Goal: Information Seeking & Learning: Compare options

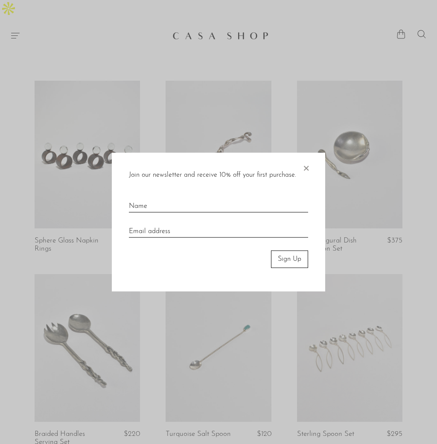
click at [307, 167] on span "×" at bounding box center [306, 166] width 9 height 27
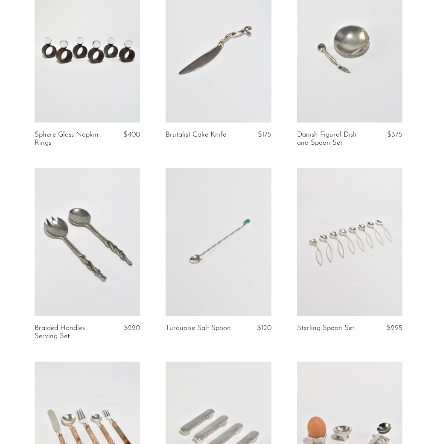
scroll to position [106, 0]
click at [231, 244] on link at bounding box center [218, 242] width 105 height 148
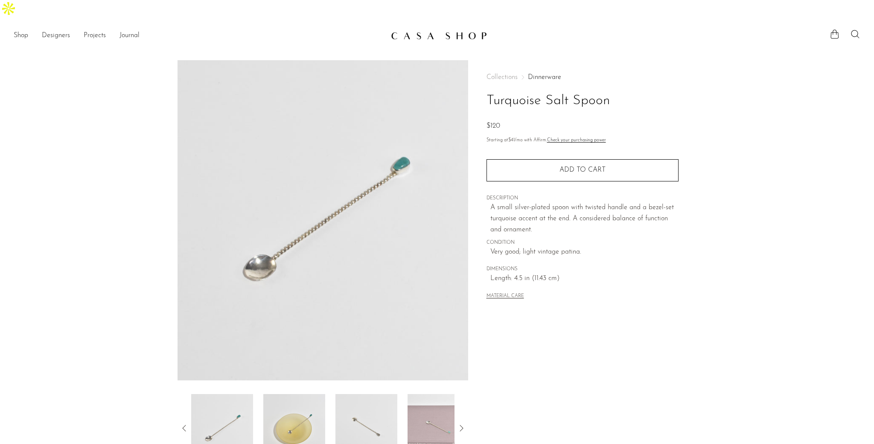
click at [281, 400] on img at bounding box center [294, 428] width 62 height 68
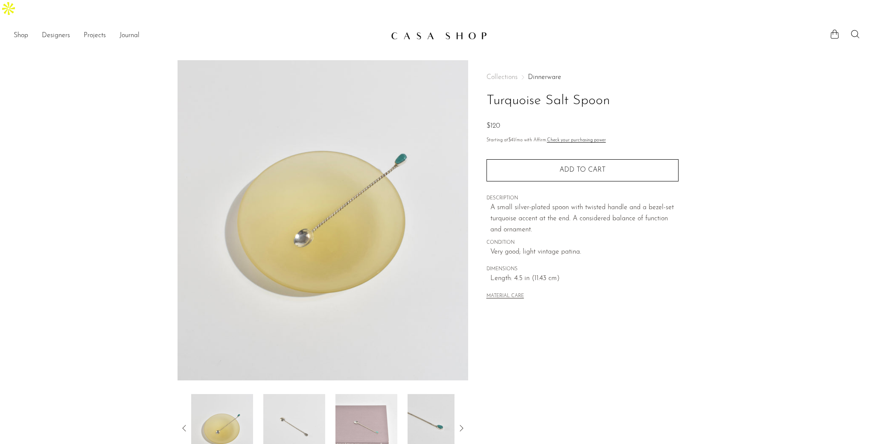
click at [281, 400] on img at bounding box center [294, 428] width 62 height 68
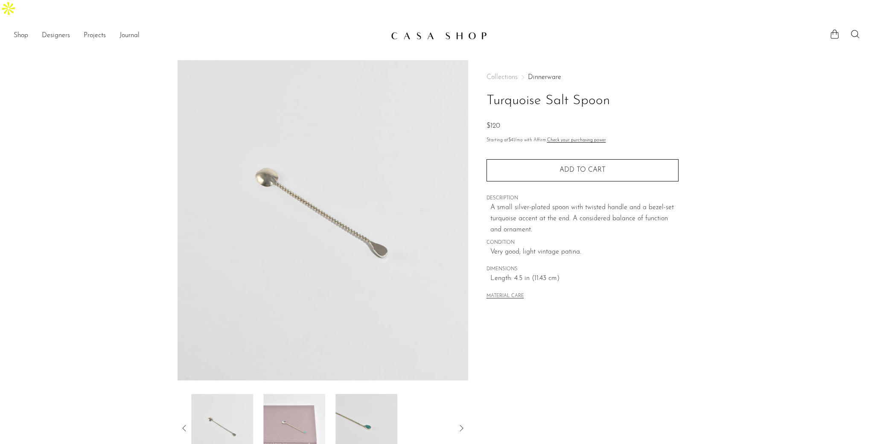
click at [281, 400] on img at bounding box center [294, 428] width 62 height 68
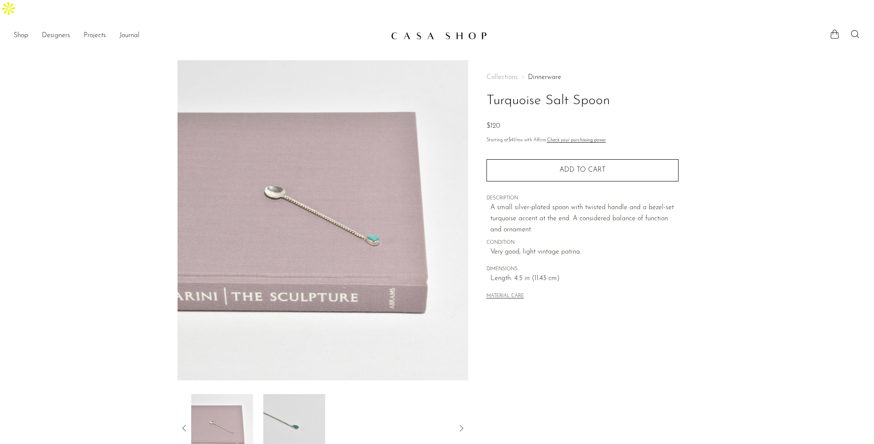
click at [281, 400] on img at bounding box center [294, 428] width 62 height 68
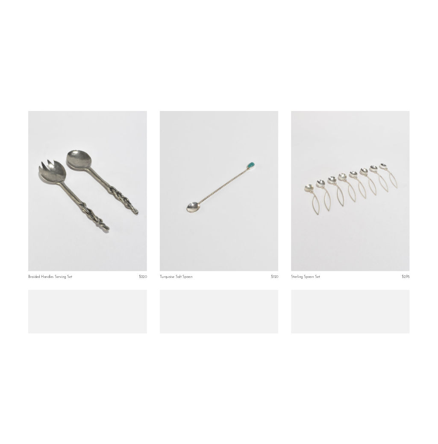
scroll to position [421, 0]
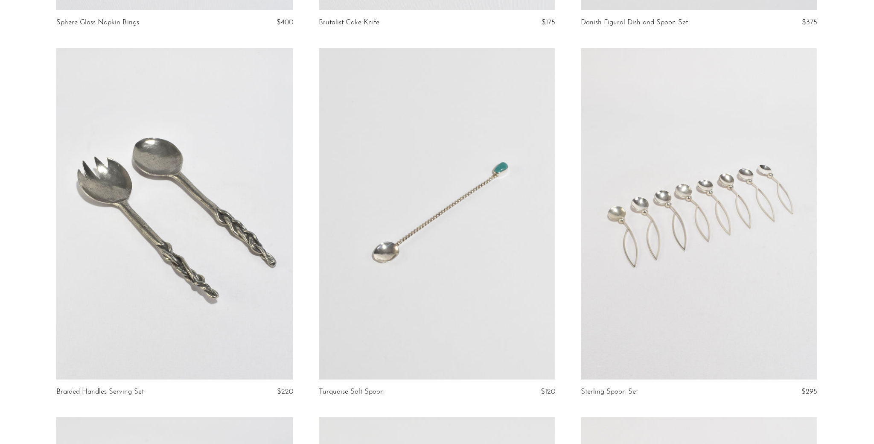
click at [728, 180] on link at bounding box center [699, 213] width 237 height 331
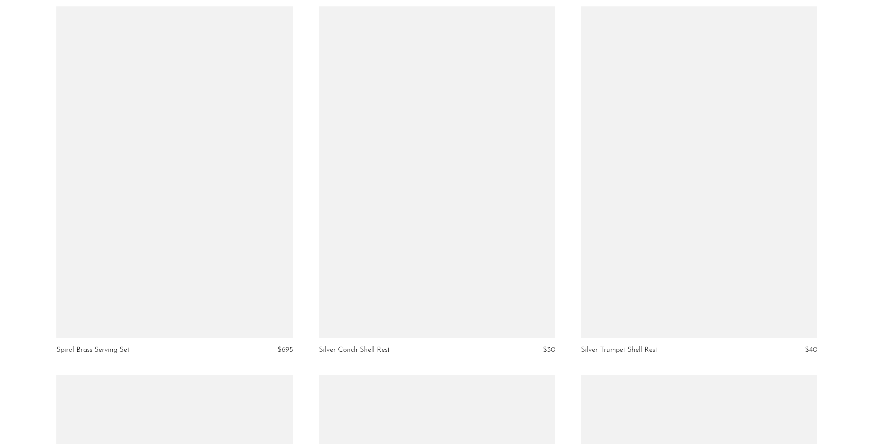
scroll to position [1941, 0]
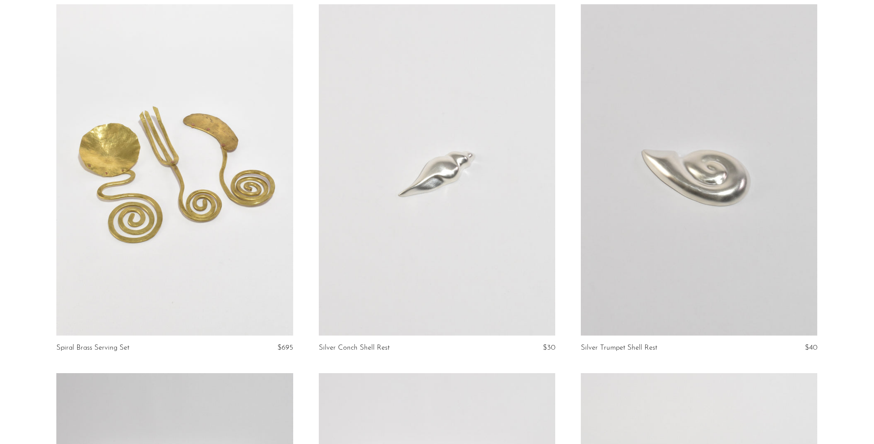
click at [185, 172] on link at bounding box center [174, 169] width 237 height 331
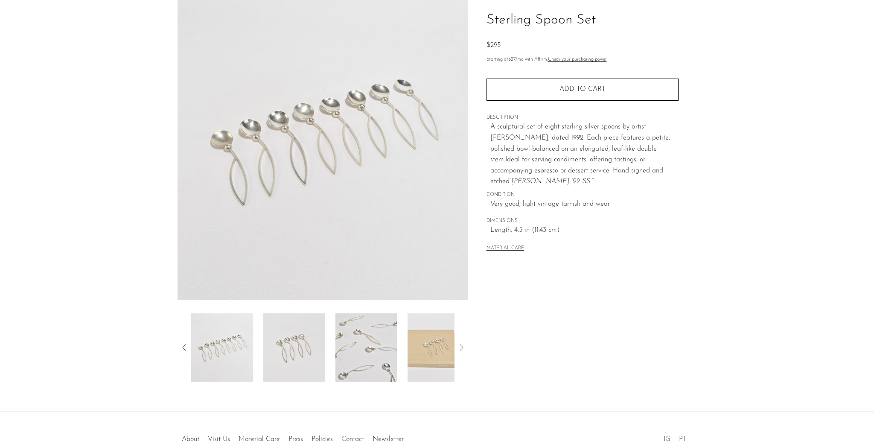
scroll to position [102, 0]
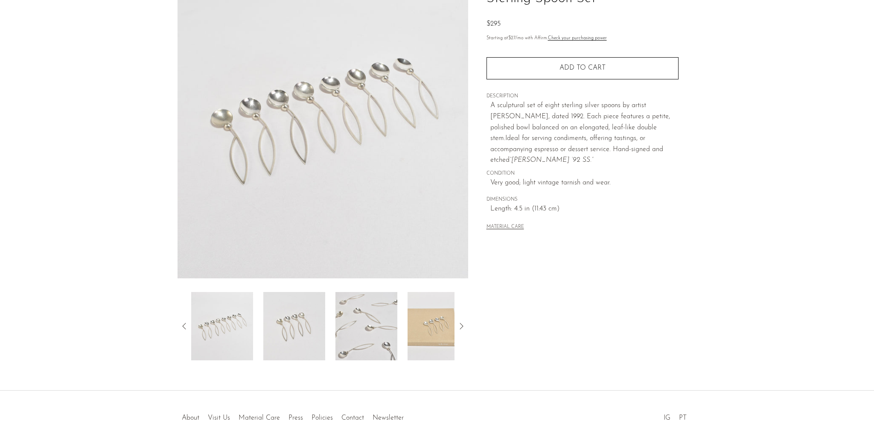
click at [291, 307] on img at bounding box center [294, 326] width 62 height 68
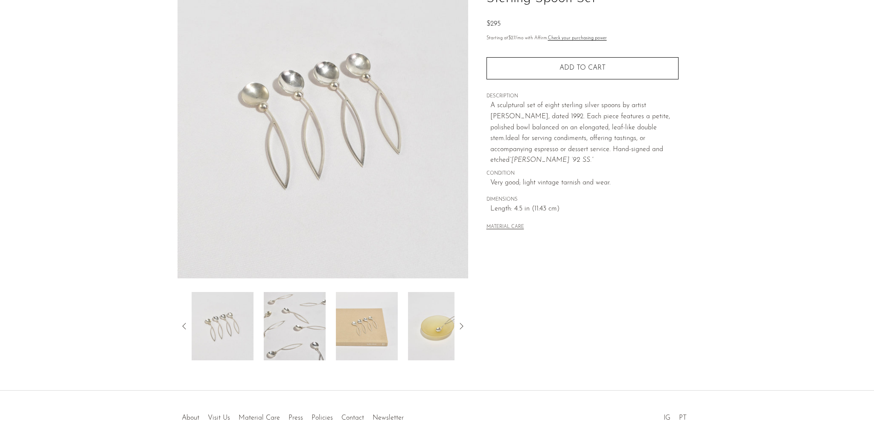
click at [291, 307] on img at bounding box center [295, 326] width 62 height 68
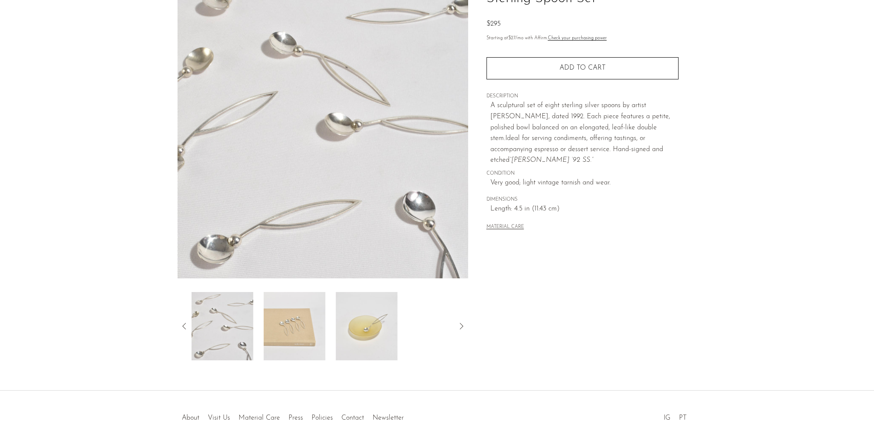
click at [291, 307] on img at bounding box center [295, 326] width 62 height 68
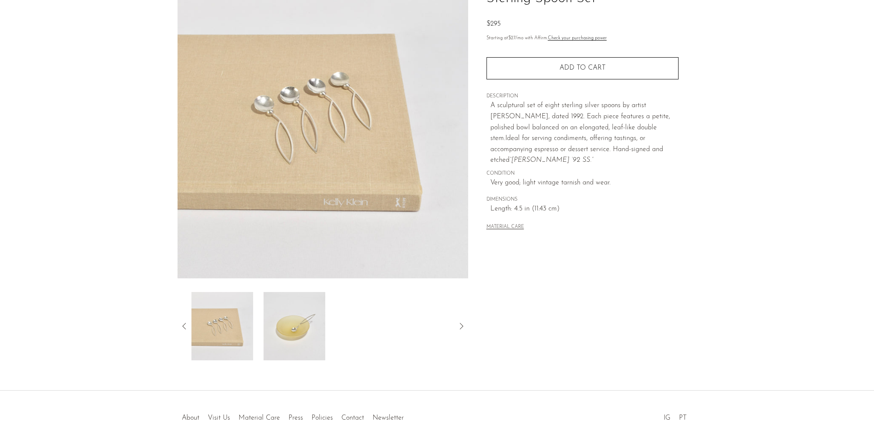
click at [291, 307] on img at bounding box center [294, 326] width 62 height 68
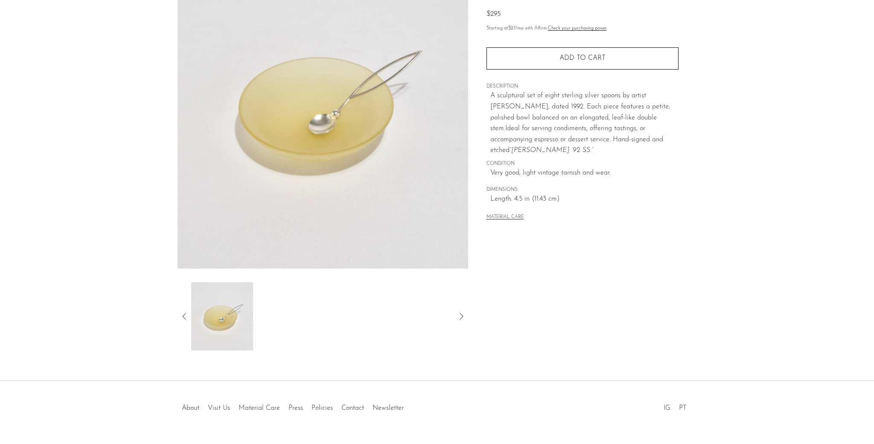
scroll to position [64, 0]
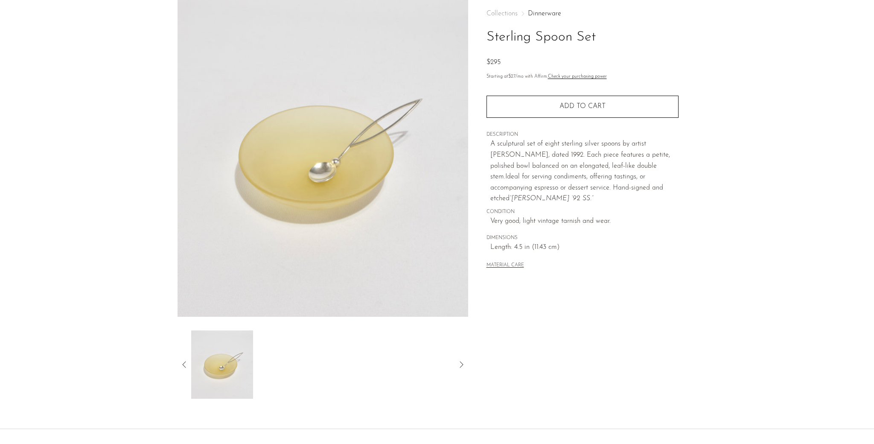
click at [182, 360] on icon at bounding box center [184, 365] width 10 height 10
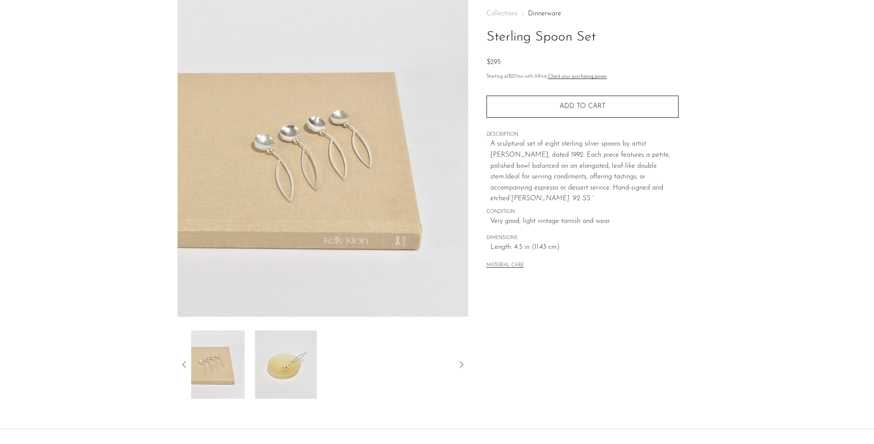
click at [182, 360] on icon at bounding box center [184, 365] width 10 height 10
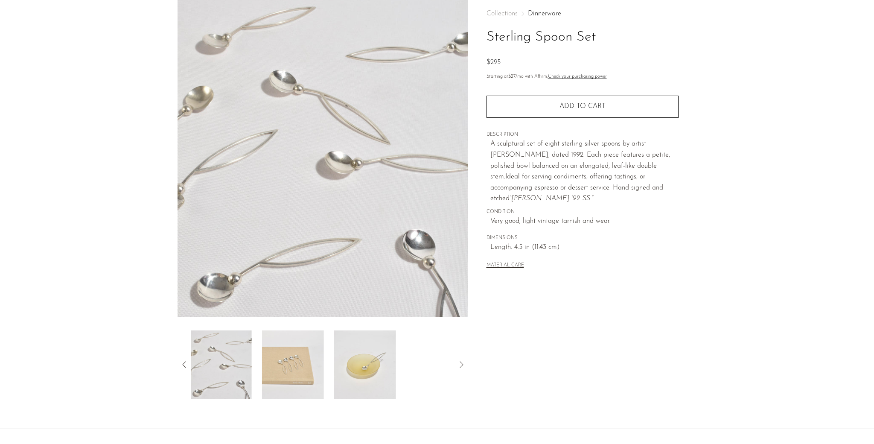
click at [182, 360] on icon at bounding box center [184, 365] width 10 height 10
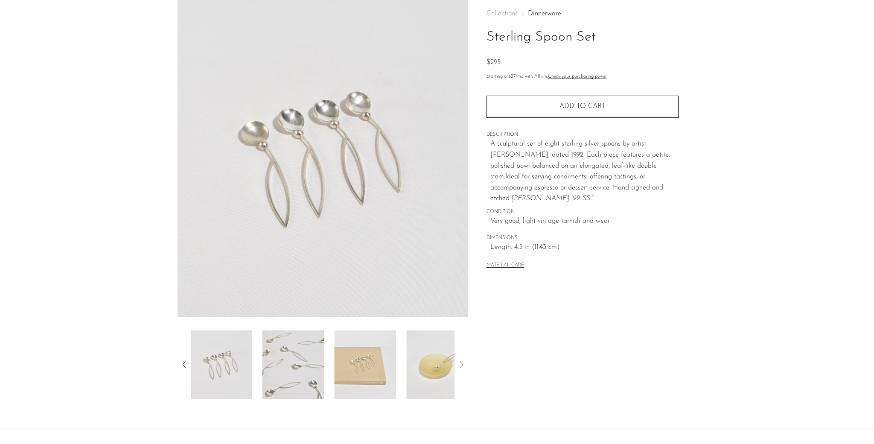
click at [182, 360] on icon at bounding box center [184, 365] width 10 height 10
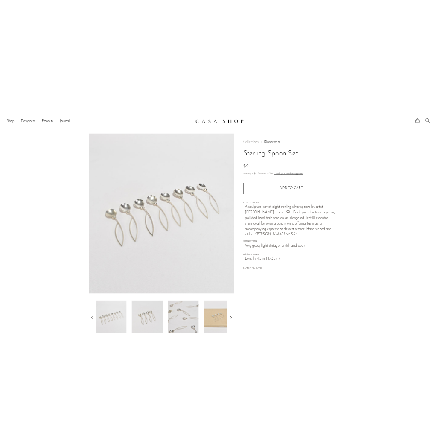
scroll to position [0, 0]
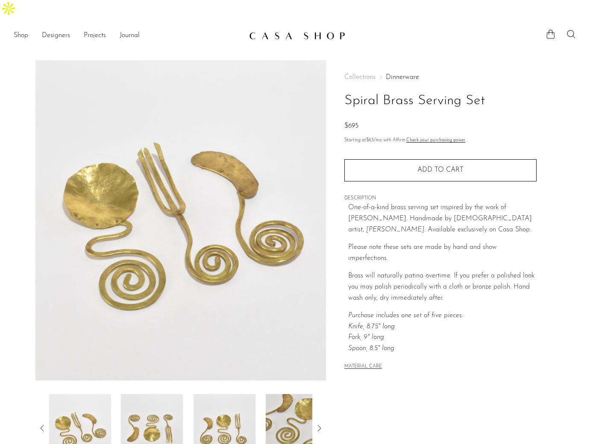
click at [257, 418] on div at bounding box center [180, 428] width 263 height 68
click at [236, 414] on img at bounding box center [224, 428] width 62 height 68
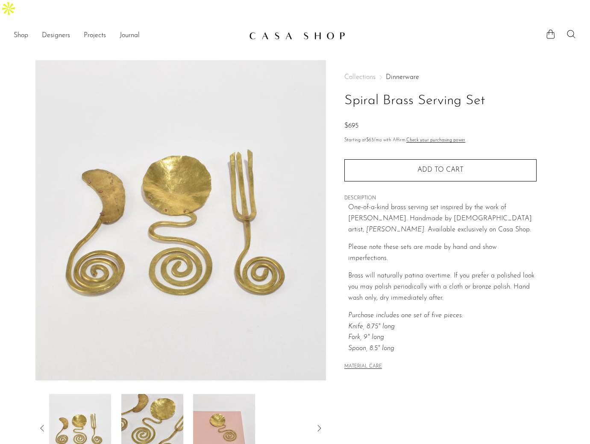
click at [211, 414] on img at bounding box center [224, 428] width 62 height 68
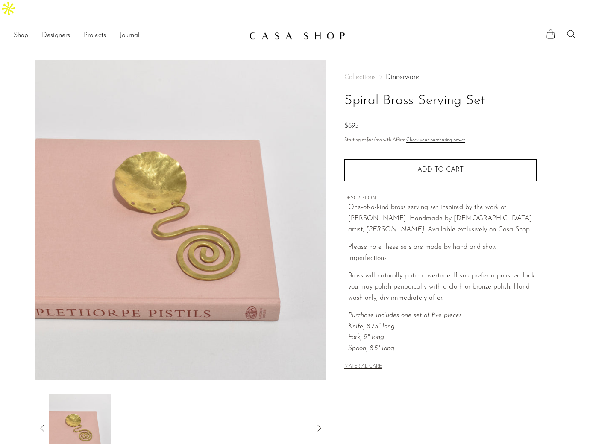
click at [43, 423] on icon at bounding box center [42, 428] width 10 height 10
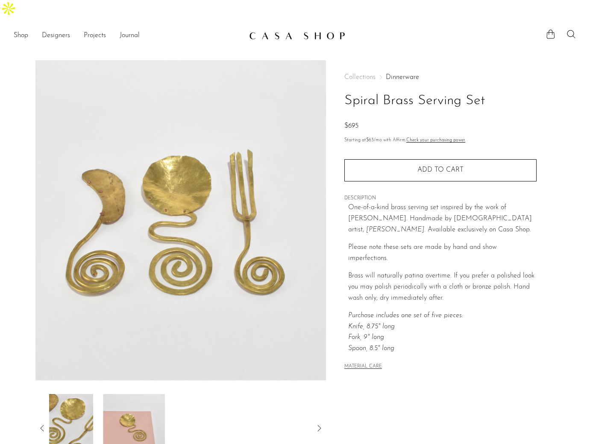
click at [43, 423] on icon at bounding box center [42, 428] width 10 height 10
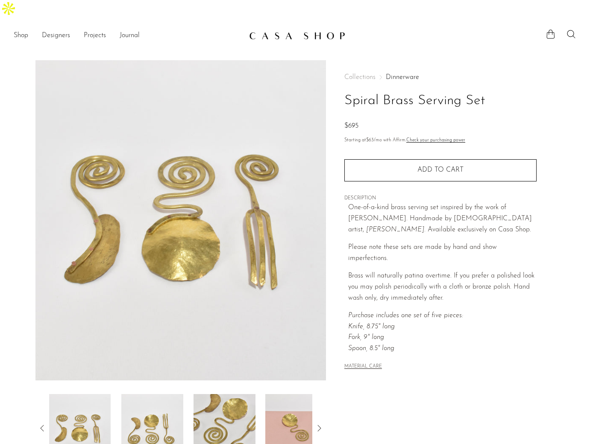
click at [43, 423] on icon at bounding box center [42, 428] width 10 height 10
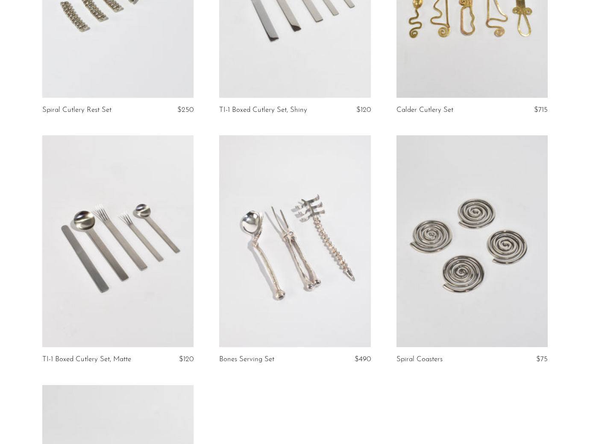
scroll to position [2303, 0]
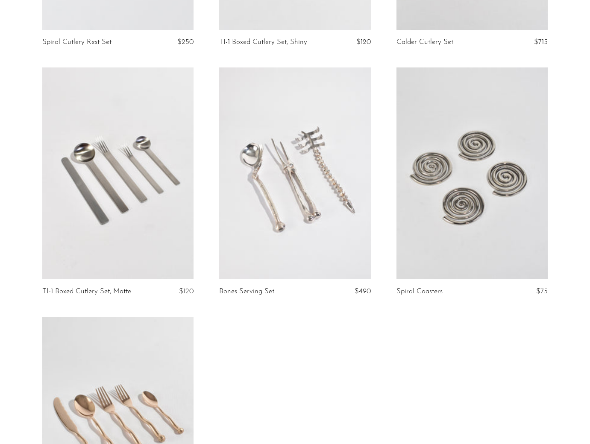
click at [115, 220] on link at bounding box center [117, 173] width 151 height 212
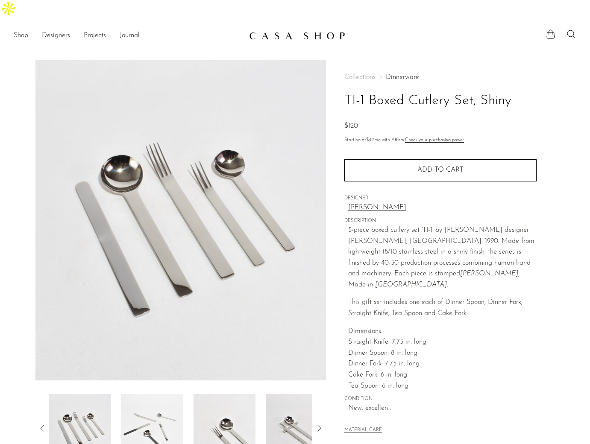
click at [318, 423] on icon at bounding box center [319, 428] width 10 height 10
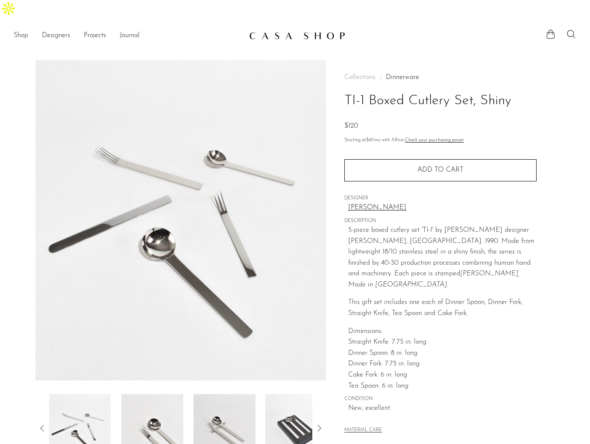
click at [318, 423] on icon at bounding box center [319, 428] width 10 height 10
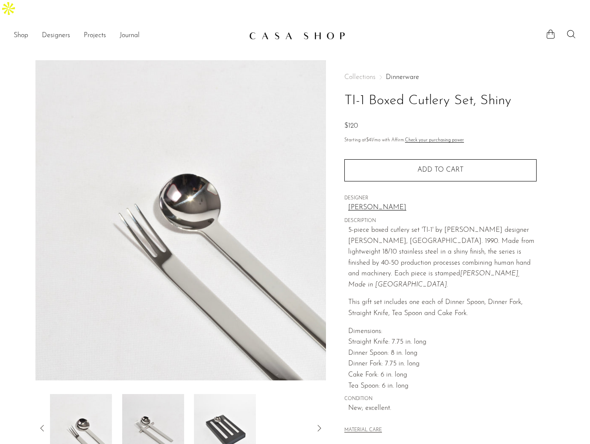
click at [318, 423] on icon at bounding box center [319, 428] width 10 height 10
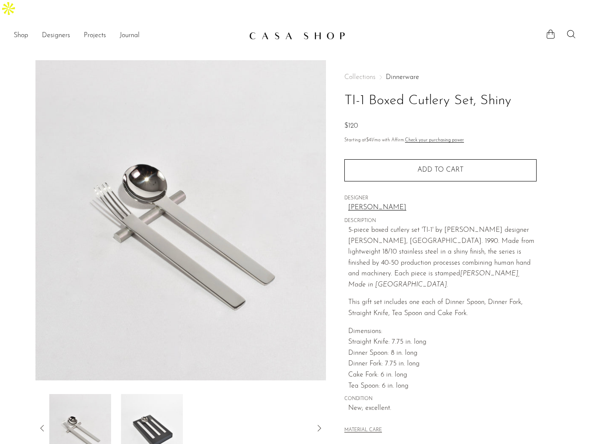
click at [318, 423] on icon at bounding box center [319, 428] width 10 height 10
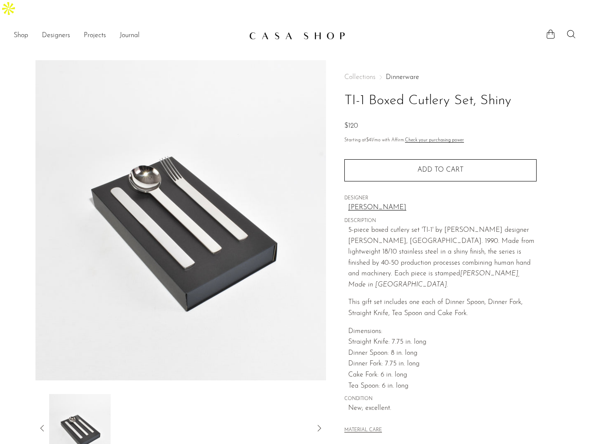
click at [318, 423] on icon at bounding box center [319, 428] width 10 height 10
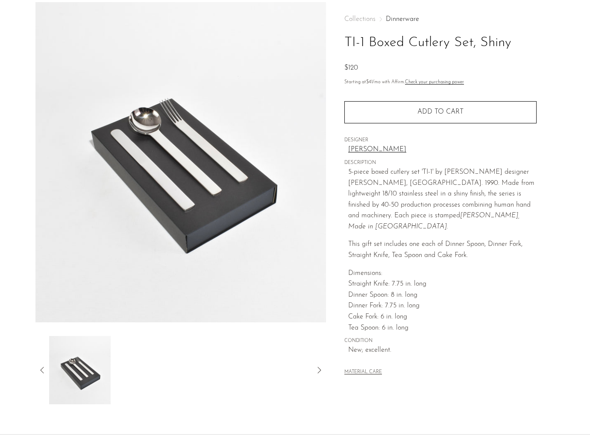
scroll to position [87, 0]
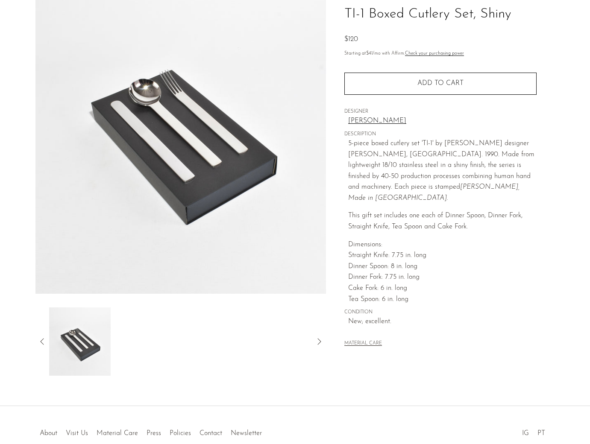
click at [41, 336] on icon at bounding box center [42, 341] width 10 height 10
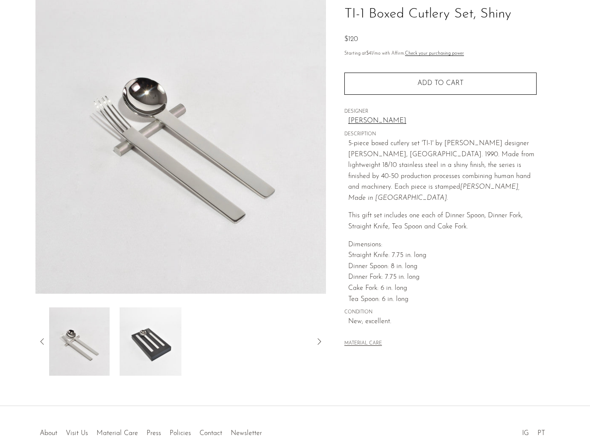
click at [41, 336] on icon at bounding box center [42, 341] width 10 height 10
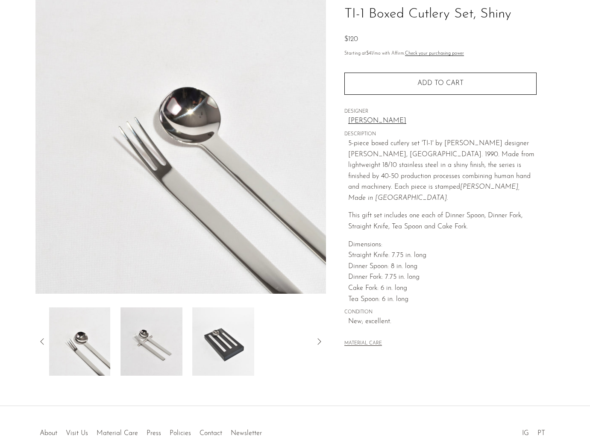
click at [41, 336] on icon at bounding box center [42, 341] width 10 height 10
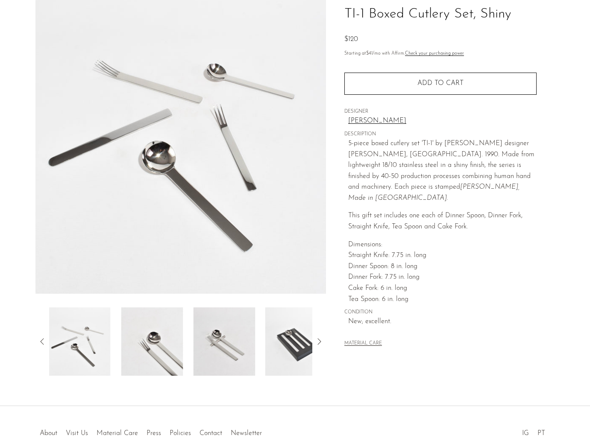
click at [41, 336] on icon at bounding box center [42, 341] width 10 height 10
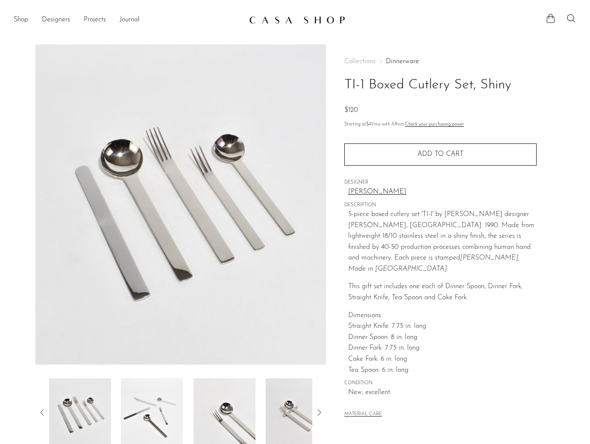
scroll to position [10, 0]
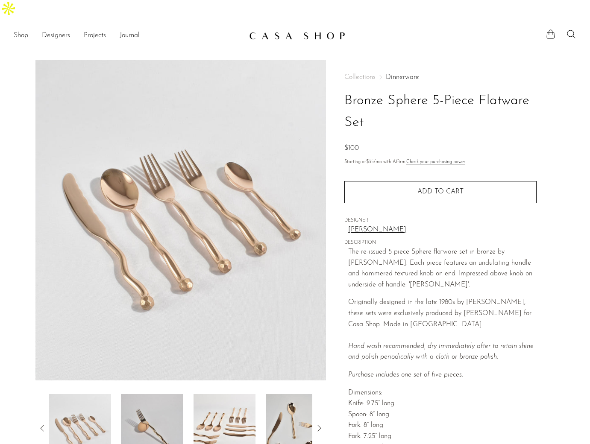
click at [319, 423] on icon at bounding box center [319, 428] width 10 height 10
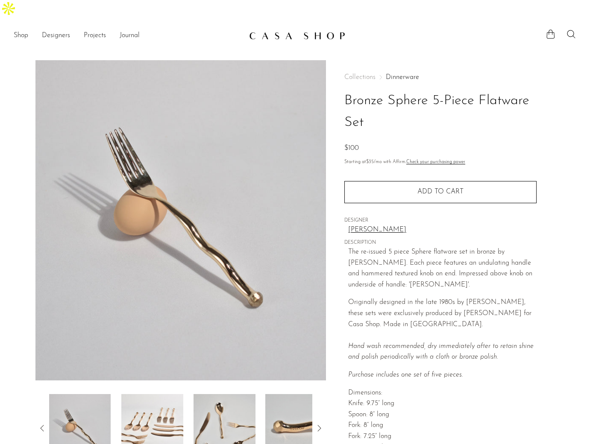
click at [319, 423] on icon at bounding box center [319, 428] width 10 height 10
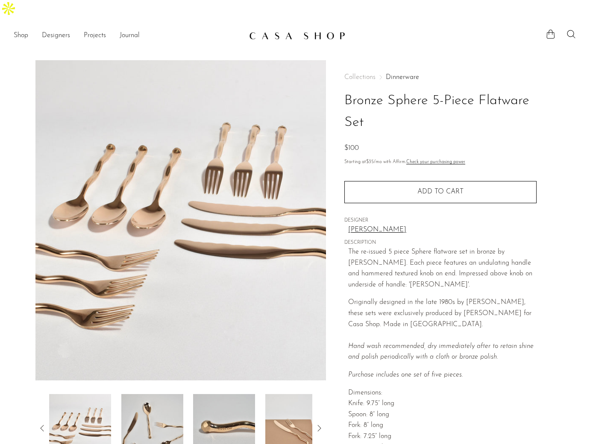
click at [319, 423] on icon at bounding box center [319, 428] width 10 height 10
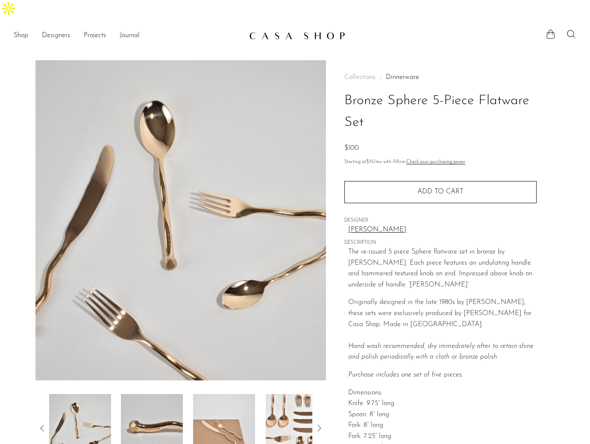
click at [319, 423] on icon at bounding box center [319, 428] width 10 height 10
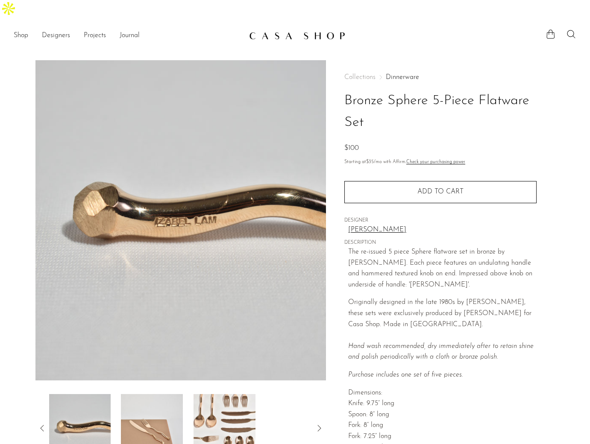
click at [319, 423] on icon at bounding box center [319, 428] width 10 height 10
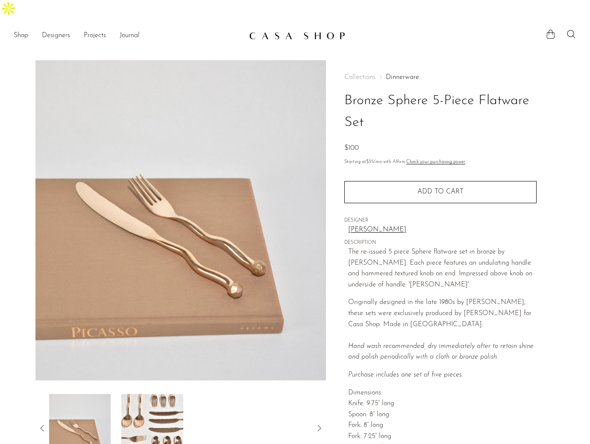
click at [319, 423] on icon at bounding box center [319, 428] width 10 height 10
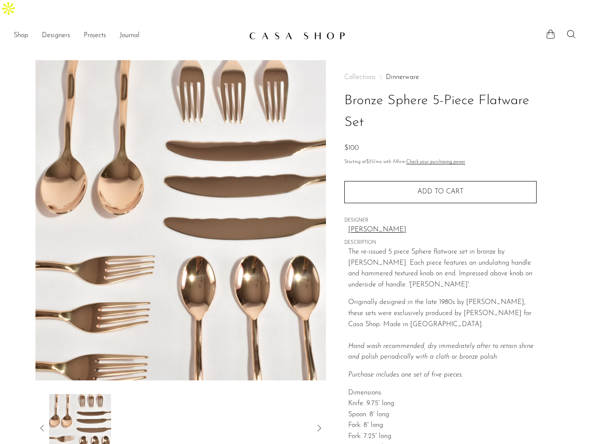
click at [319, 423] on icon at bounding box center [319, 428] width 10 height 10
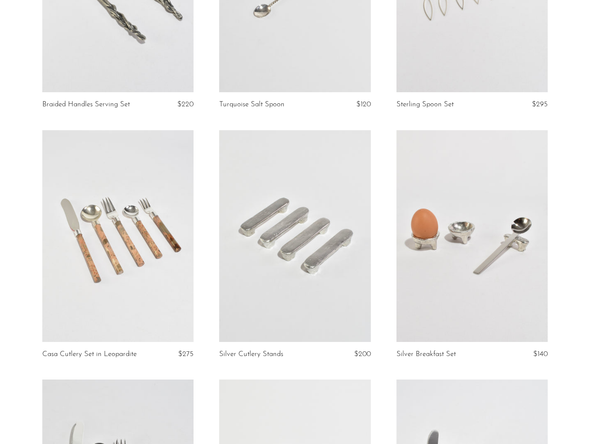
scroll to position [468, 0]
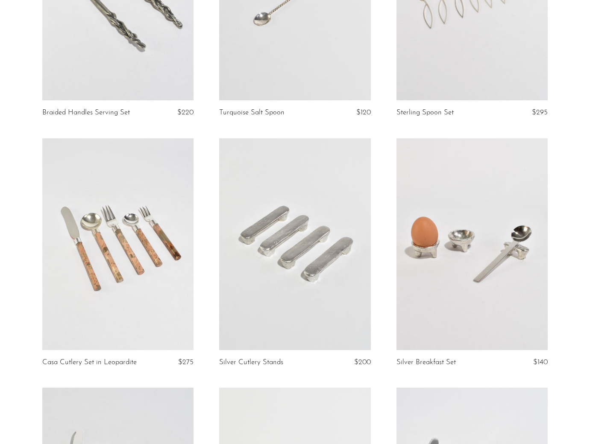
click at [143, 256] on link at bounding box center [117, 244] width 151 height 212
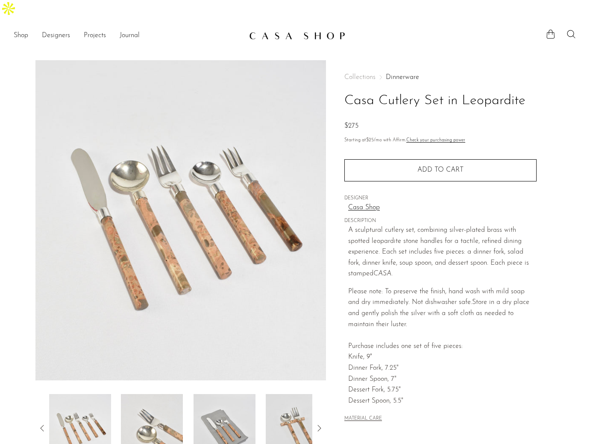
click at [149, 413] on img at bounding box center [152, 428] width 62 height 68
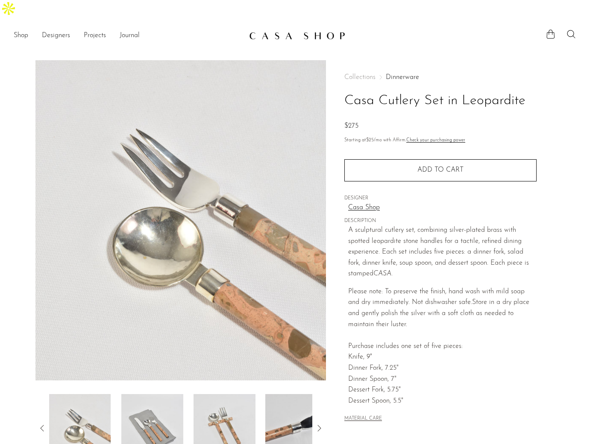
click at [149, 413] on img at bounding box center [152, 428] width 62 height 68
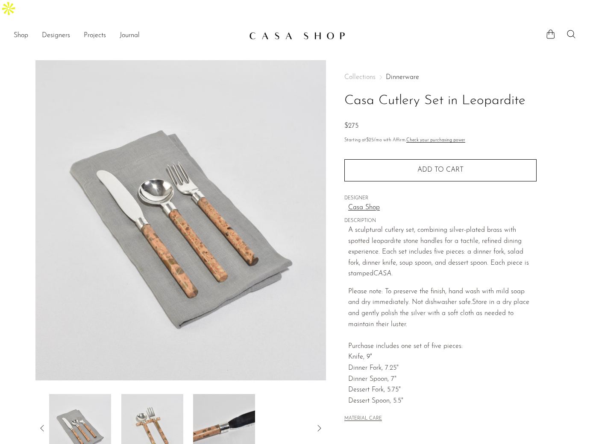
click at [149, 413] on img at bounding box center [152, 428] width 62 height 68
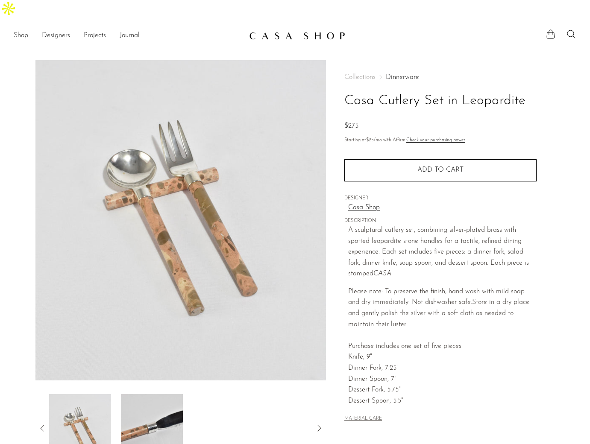
click at [149, 413] on img at bounding box center [152, 428] width 62 height 68
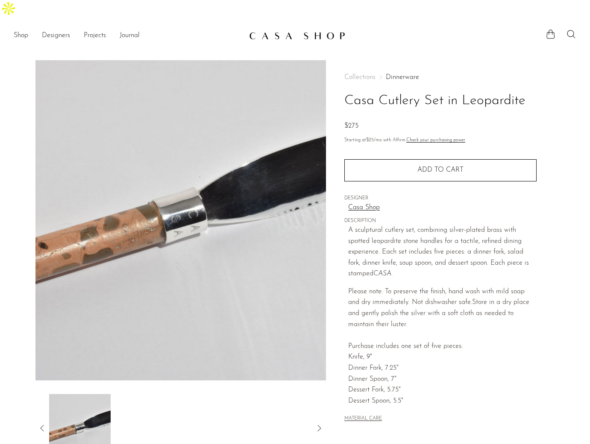
click at [39, 423] on icon at bounding box center [42, 428] width 10 height 10
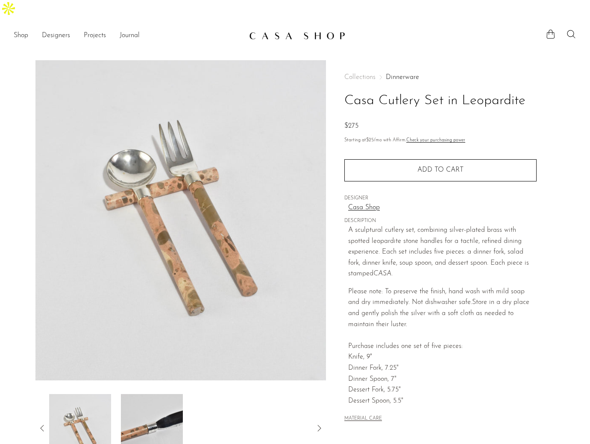
click at [64, 406] on img at bounding box center [80, 428] width 62 height 68
click at [38, 423] on icon at bounding box center [42, 428] width 10 height 10
